Goal: Task Accomplishment & Management: Manage account settings

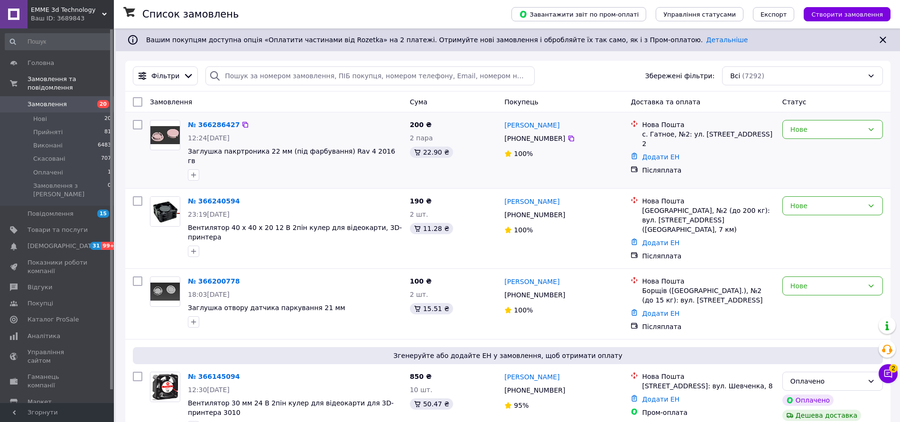
click at [831, 142] on div "Нове" at bounding box center [832, 150] width 108 height 68
click at [825, 132] on div "Нове" at bounding box center [826, 129] width 73 height 10
click at [805, 150] on li "Прийнято" at bounding box center [833, 150] width 100 height 17
click at [824, 201] on div "Нове" at bounding box center [826, 206] width 73 height 10
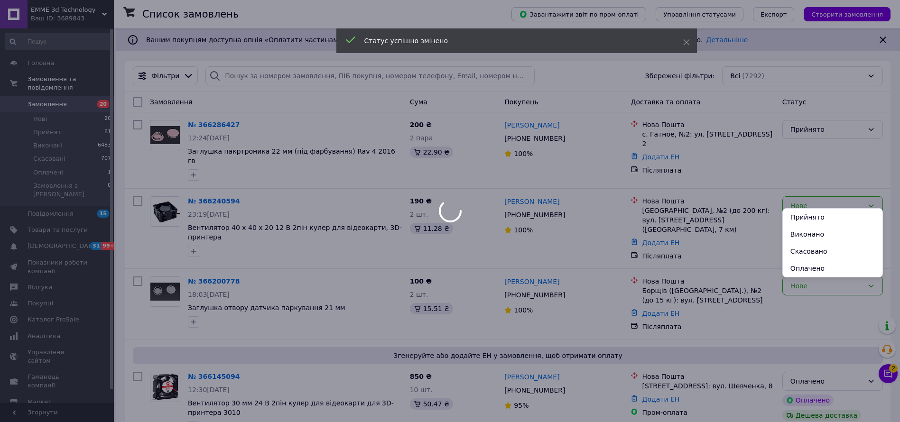
drag, startPoint x: 808, startPoint y: 216, endPoint x: 814, endPoint y: 218, distance: 6.2
click at [809, 216] on li "Прийнято" at bounding box center [833, 217] width 100 height 17
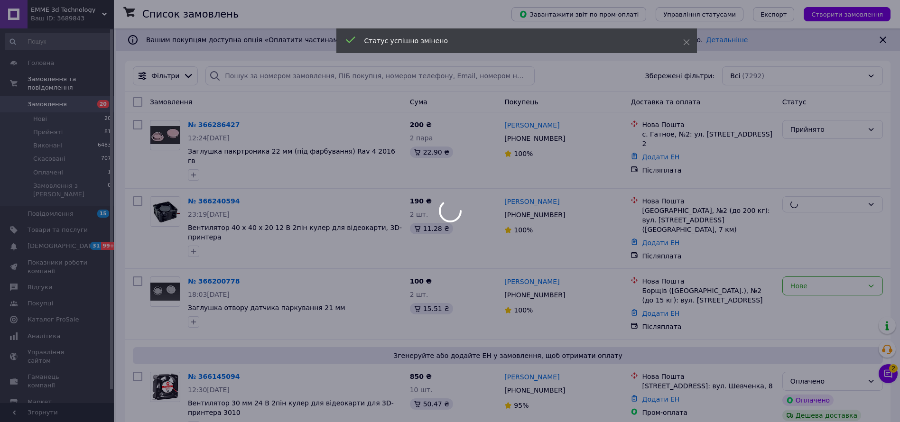
click at [825, 269] on div at bounding box center [450, 211] width 900 height 422
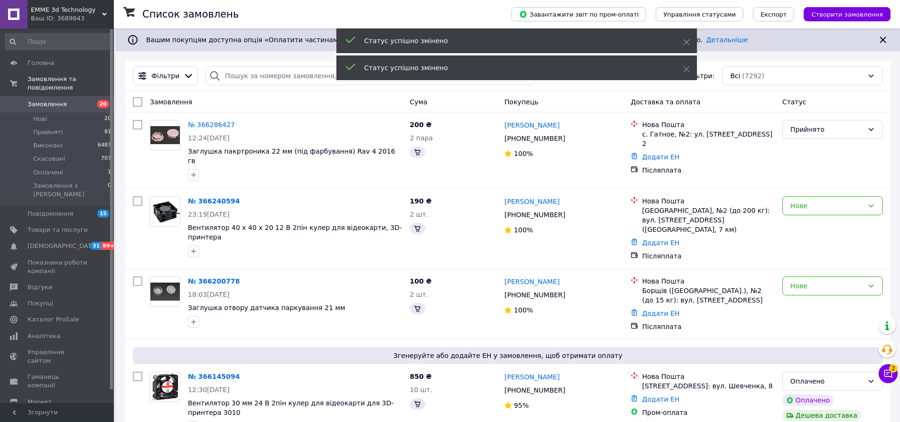
click at [819, 277] on div "Нове" at bounding box center [832, 286] width 101 height 19
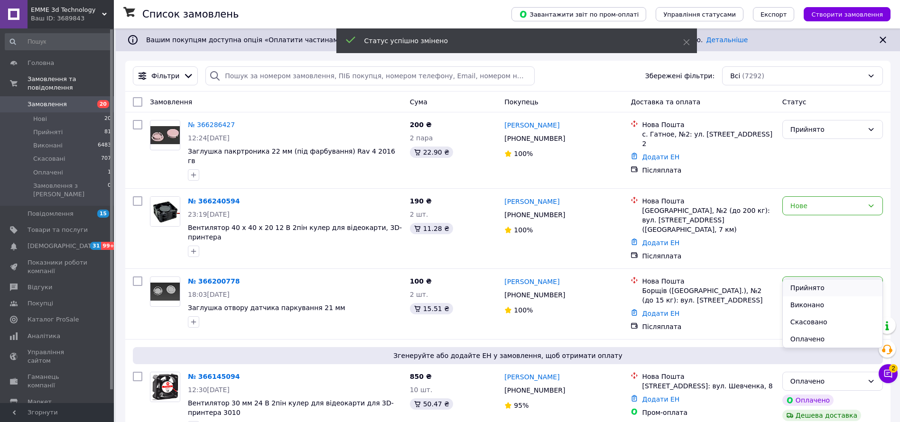
click at [821, 284] on li "Прийнято" at bounding box center [833, 287] width 100 height 17
click at [821, 376] on div "Оплачено" at bounding box center [826, 381] width 73 height 10
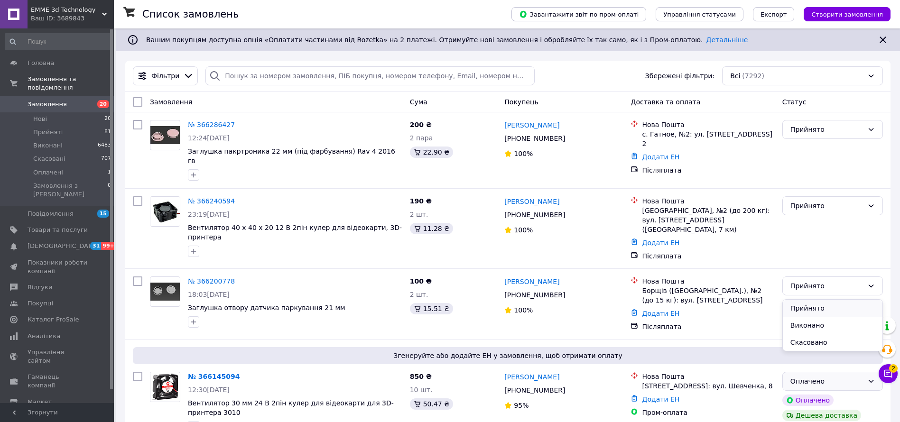
click at [809, 303] on li "Прийнято" at bounding box center [833, 308] width 100 height 17
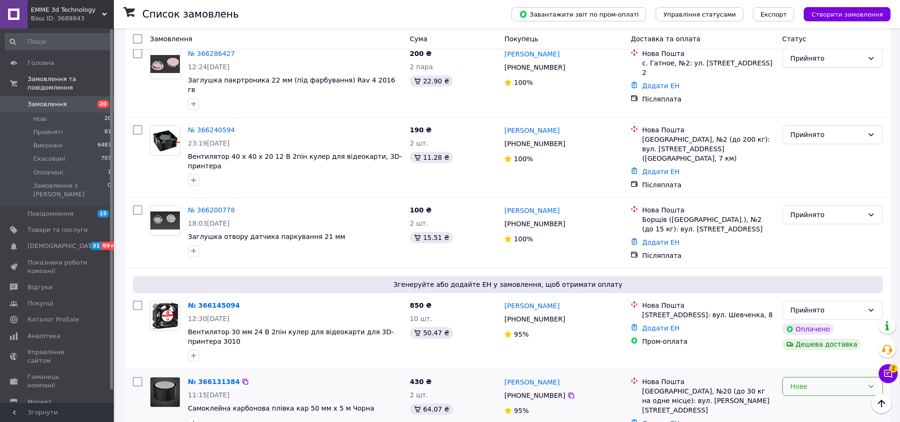
click at [805, 381] on div "Нове" at bounding box center [826, 386] width 73 height 10
click at [800, 298] on li "Прийнято" at bounding box center [833, 296] width 100 height 17
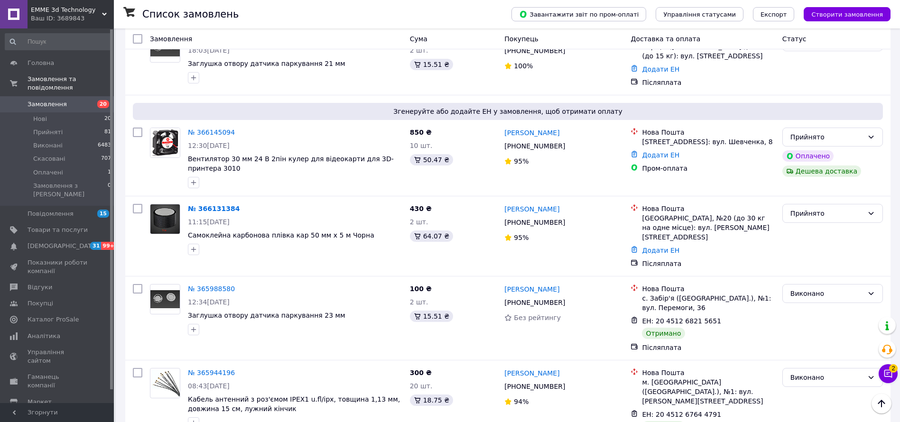
scroll to position [213, 0]
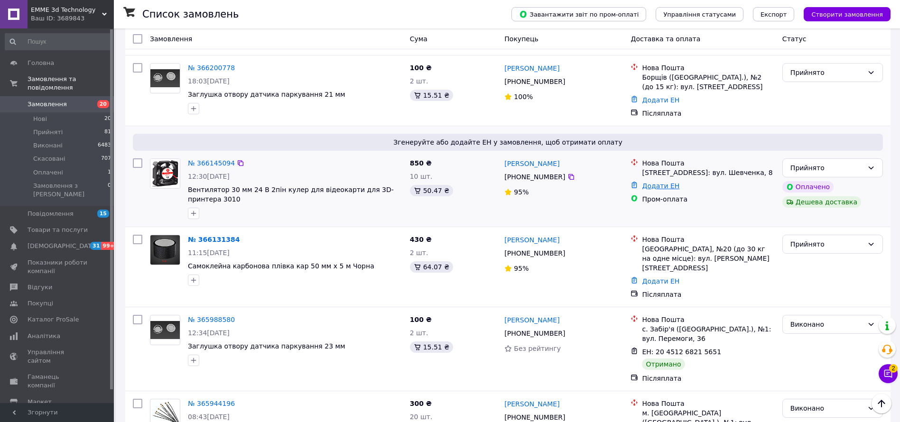
click at [660, 182] on link "Додати ЕН" at bounding box center [660, 186] width 37 height 8
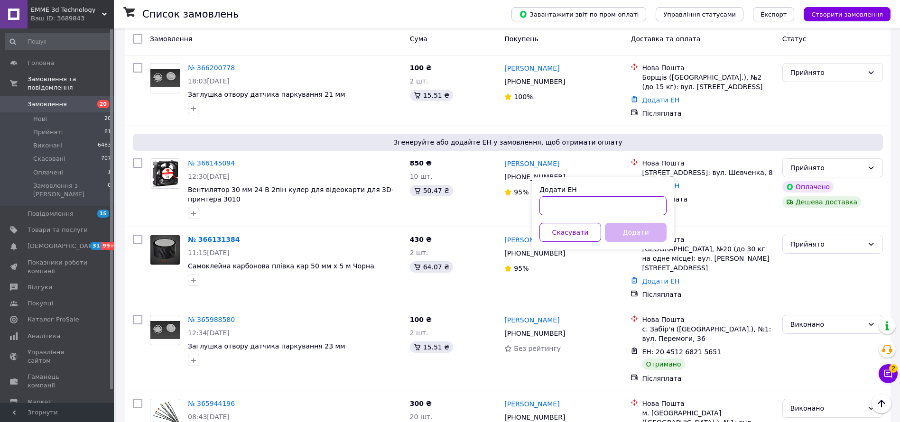
click at [561, 208] on input "Додати ЕН" at bounding box center [602, 205] width 127 height 19
paste input "20451269143992"
type input "20451269143992"
click at [638, 231] on button "Додати" at bounding box center [636, 232] width 62 height 19
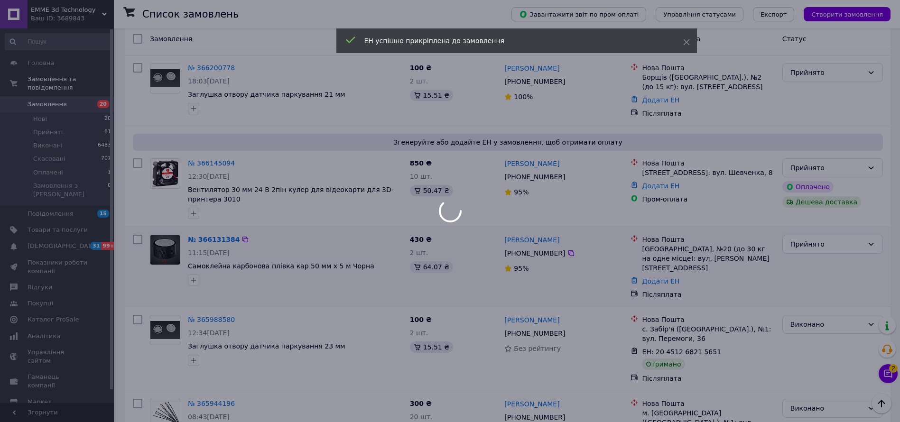
scroll to position [142, 0]
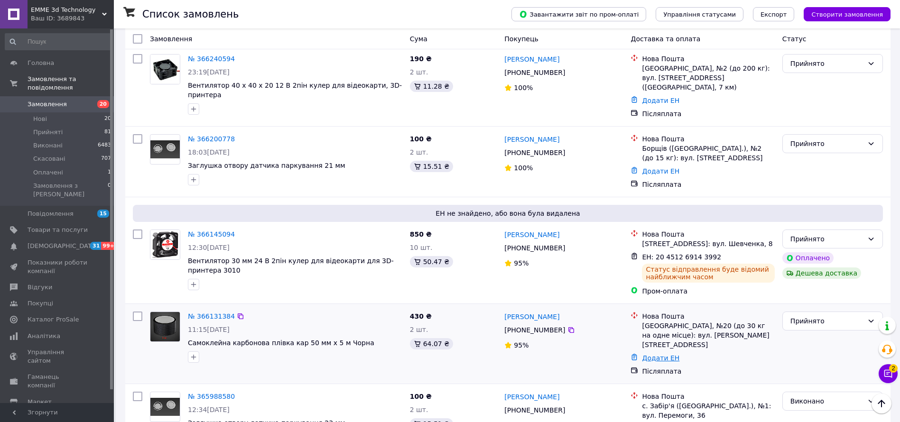
click at [665, 354] on link "Додати ЕН" at bounding box center [660, 358] width 37 height 8
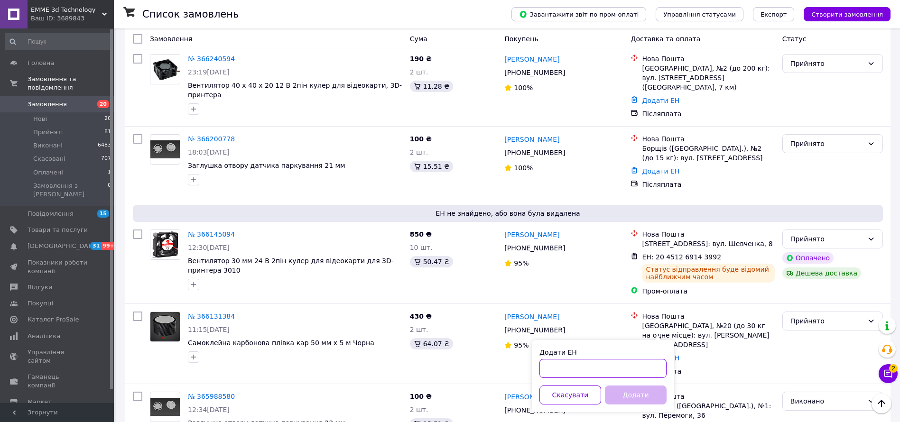
click at [599, 370] on input "Додати ЕН" at bounding box center [602, 368] width 127 height 19
paste input "20451269145122"
type input "20451269145122"
click at [637, 392] on button "Додати" at bounding box center [636, 395] width 62 height 19
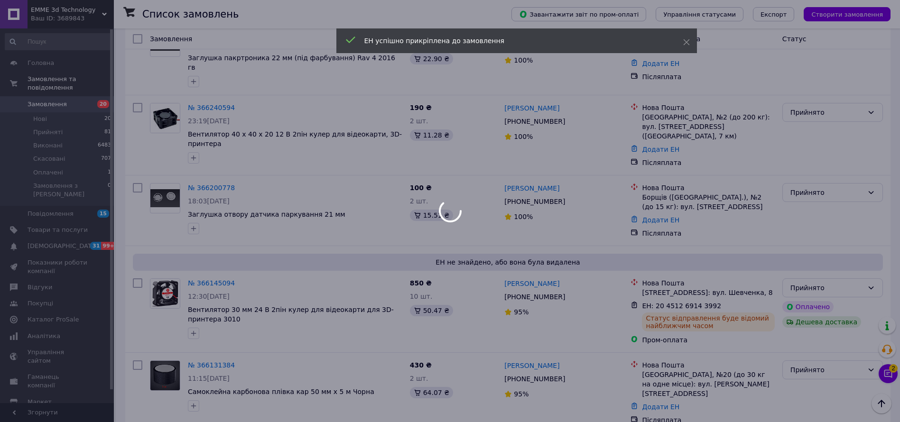
scroll to position [71, 0]
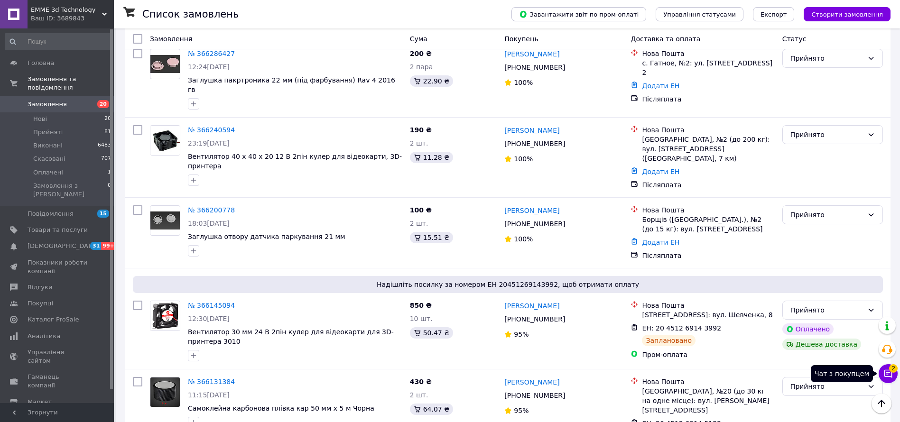
click at [890, 371] on span "2" at bounding box center [893, 368] width 9 height 9
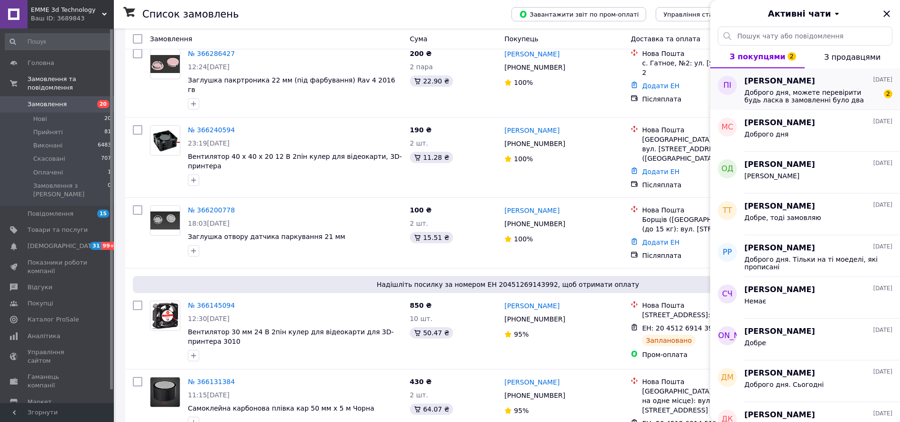
click at [786, 97] on span "Доброго дня, можете перевірити будь ласка в замовленні було два вентилятори 501…" at bounding box center [811, 96] width 135 height 15
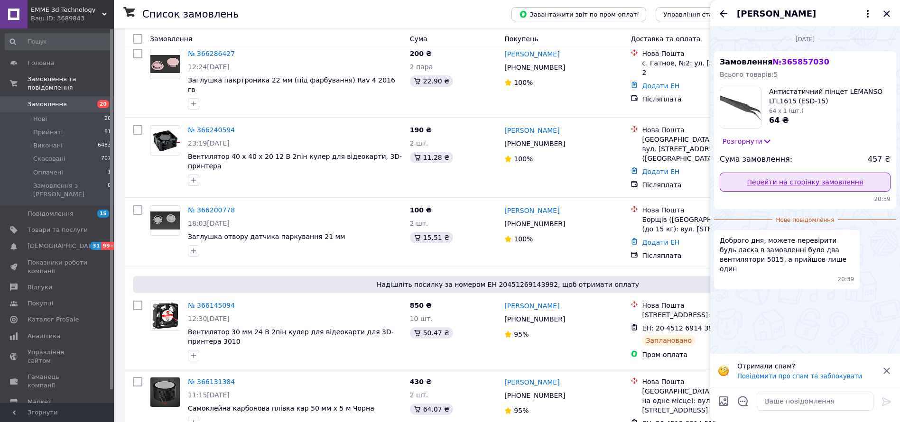
click at [786, 177] on link "Перейти на сторінку замовлення" at bounding box center [805, 182] width 171 height 19
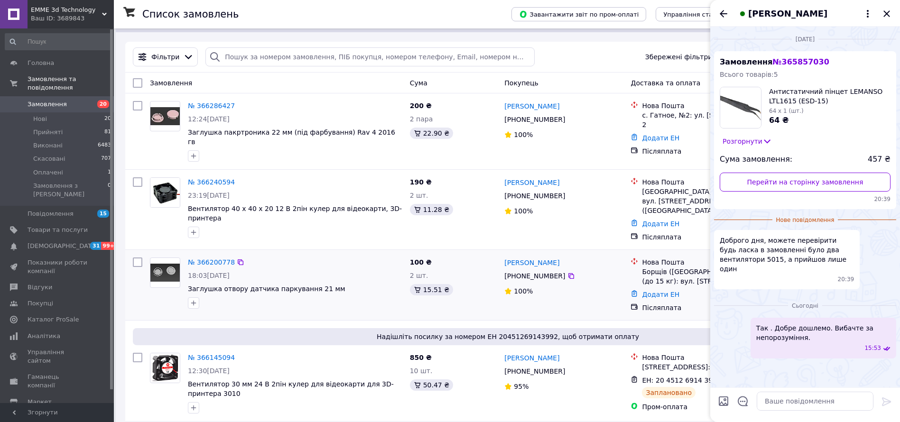
scroll to position [0, 0]
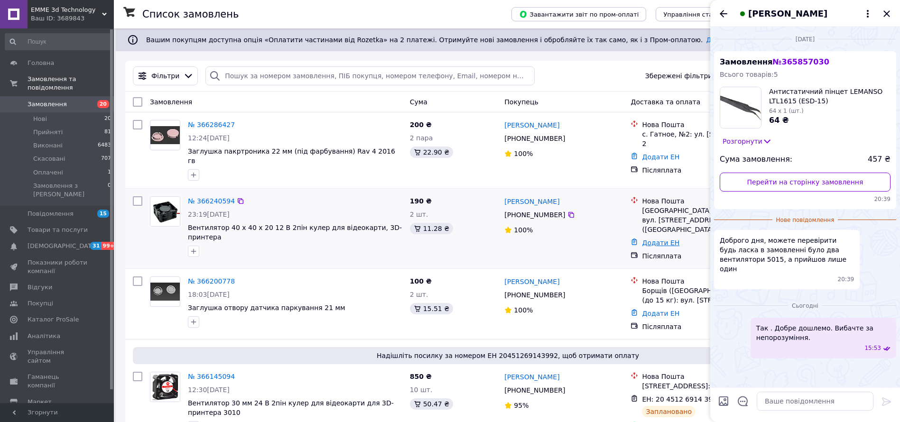
click at [666, 239] on link "Додати ЕН" at bounding box center [660, 243] width 37 height 8
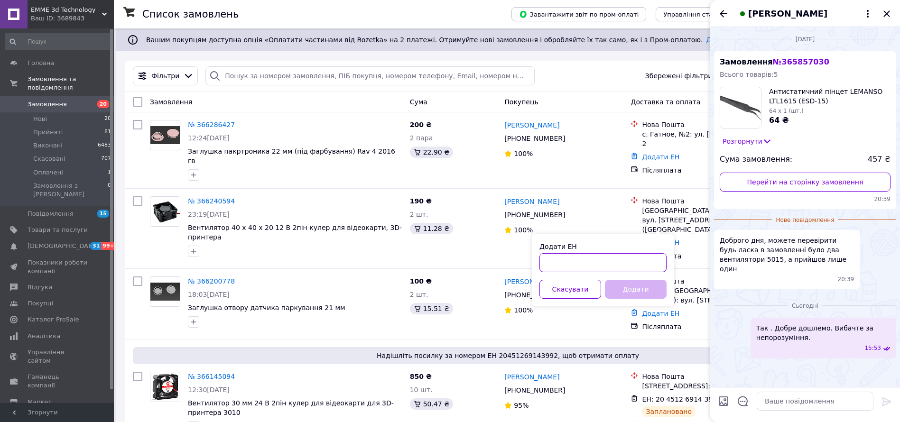
click at [594, 265] on input "Додати ЕН" at bounding box center [602, 262] width 127 height 19
paste input "20451269149758"
type input "20451269149758"
click at [639, 285] on button "Додати" at bounding box center [636, 289] width 62 height 19
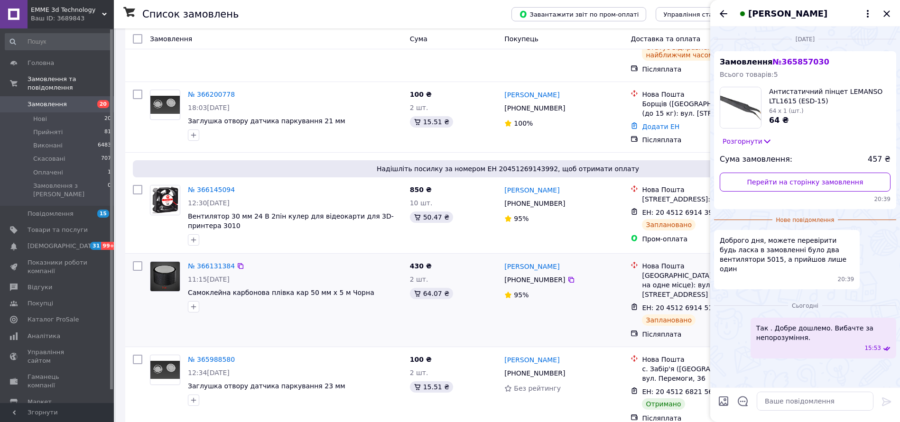
scroll to position [213, 0]
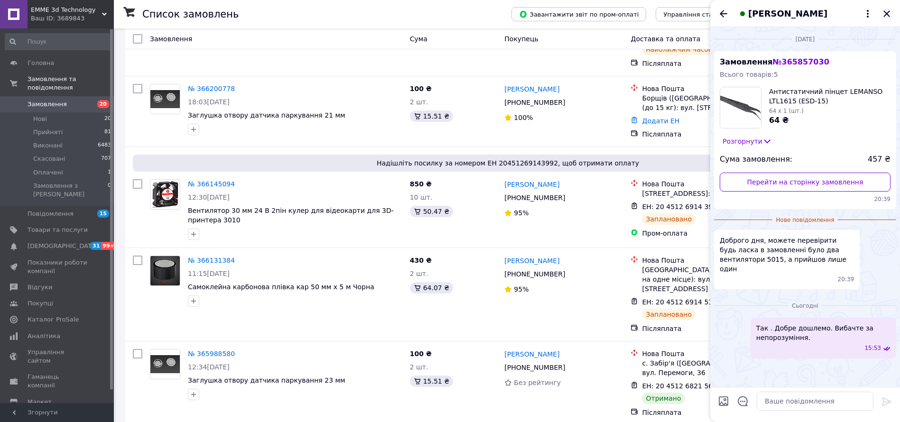
click at [891, 14] on icon "Закрити" at bounding box center [886, 13] width 11 height 11
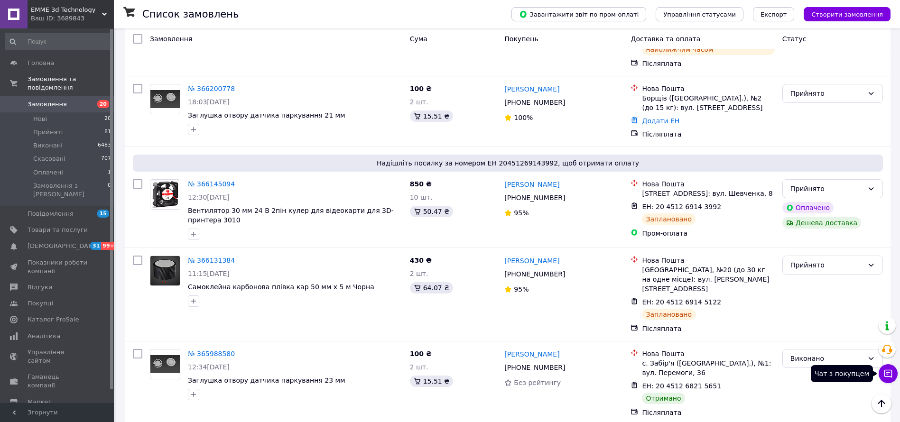
click at [893, 373] on button "Чат з покупцем" at bounding box center [888, 373] width 19 height 19
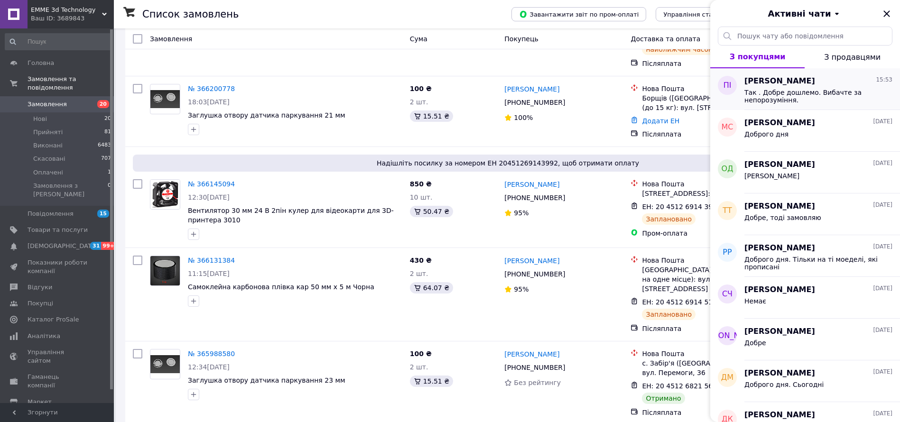
click at [793, 93] on span "Так . Добре дошлемо. Вибачте за непорозуміння." at bounding box center [811, 96] width 135 height 15
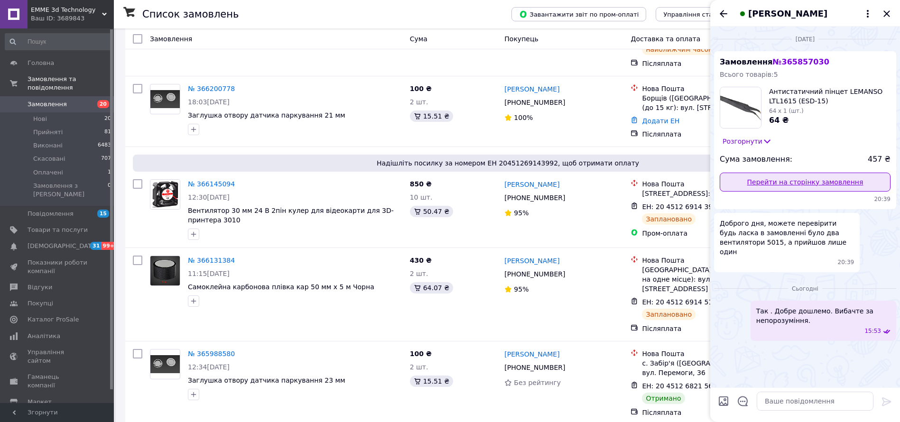
click at [807, 180] on link "Перейти на сторінку замовлення" at bounding box center [805, 182] width 171 height 19
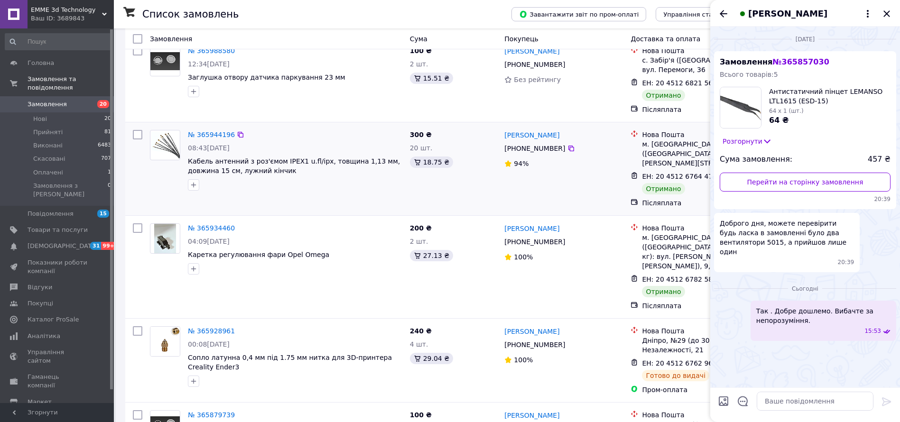
scroll to position [569, 0]
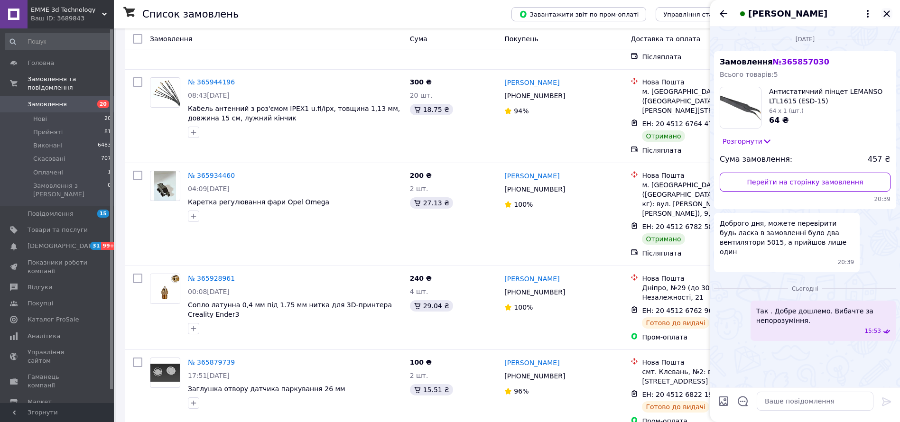
click at [886, 13] on icon "Закрити" at bounding box center [886, 13] width 6 height 6
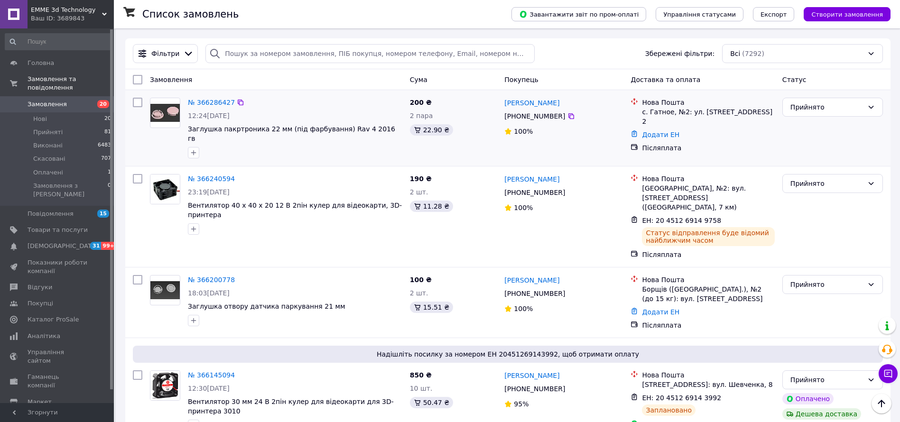
scroll to position [0, 0]
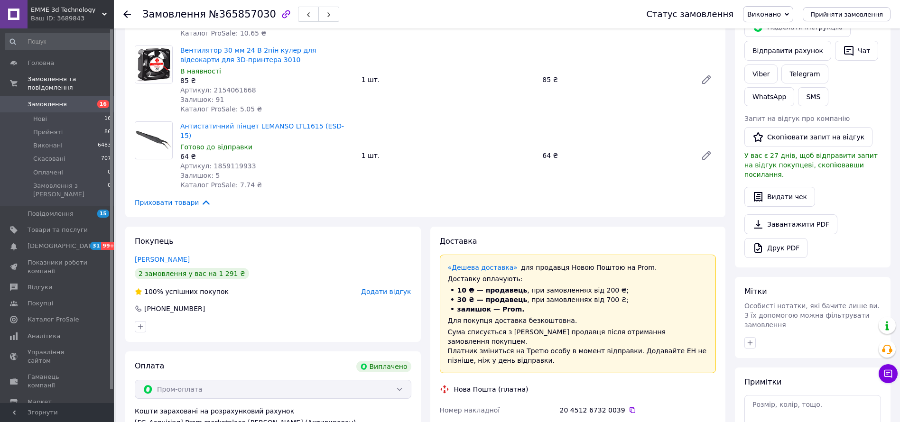
scroll to position [142, 0]
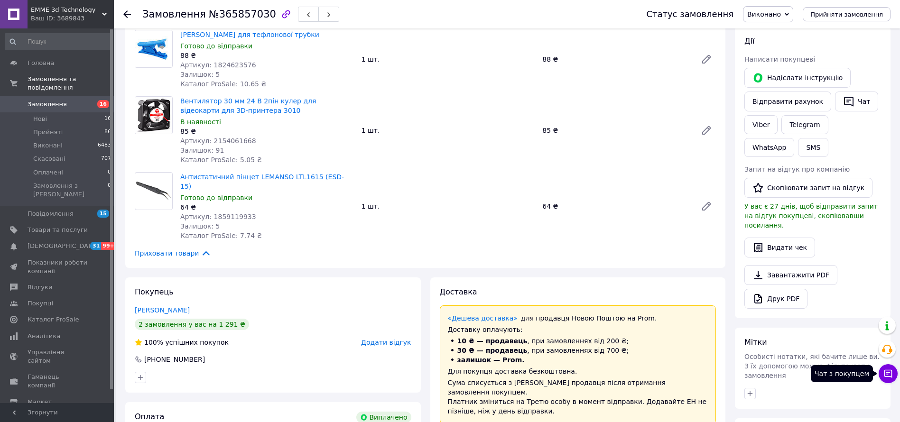
click at [883, 374] on icon at bounding box center [887, 373] width 9 height 9
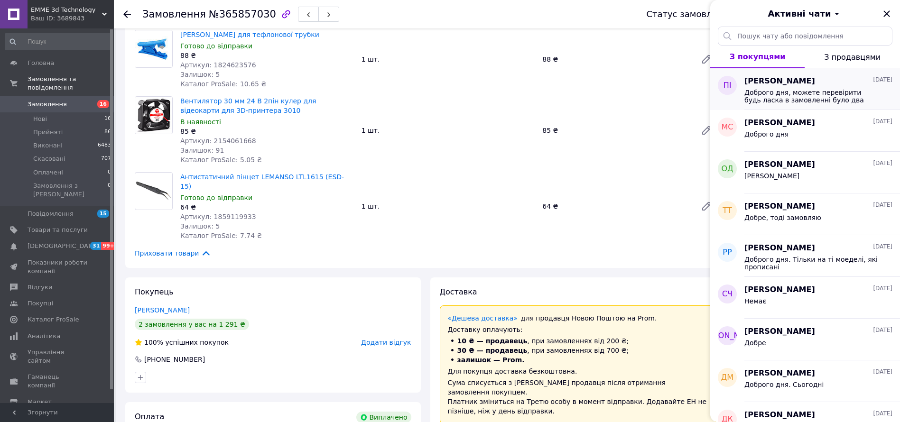
click at [787, 97] on span "Доброго дня, можете перевірити будь ласка в замовленні було два вентилятори 501…" at bounding box center [811, 96] width 135 height 15
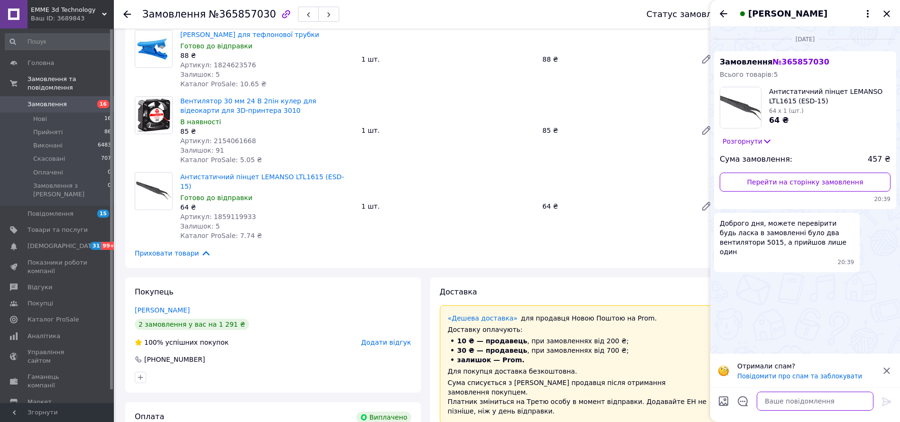
click at [803, 405] on textarea at bounding box center [815, 401] width 117 height 19
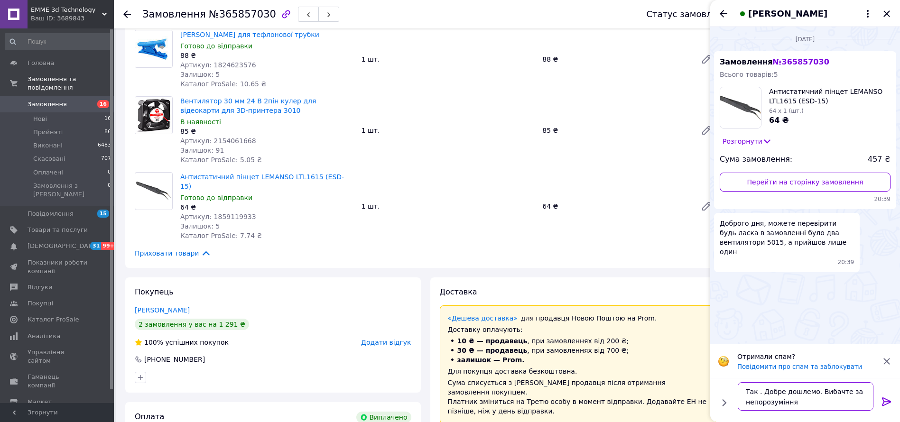
type textarea "Так . Добре дошлемо. Вибачте за непорозуміння."
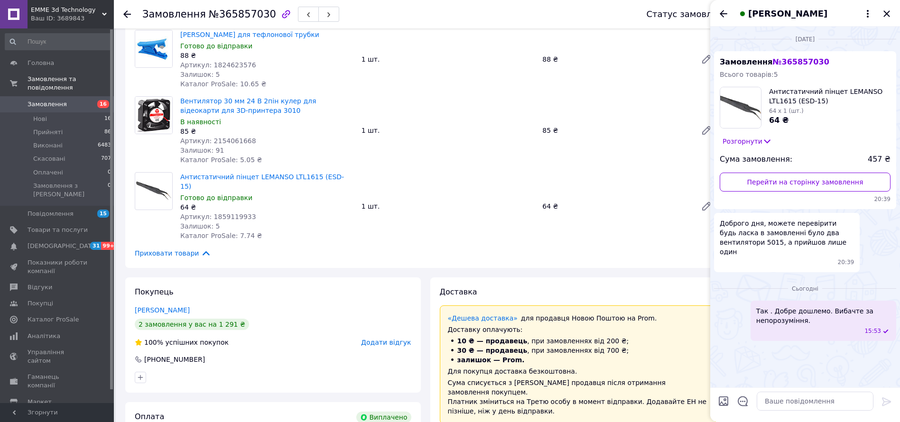
click at [78, 100] on span "Замовлення" at bounding box center [58, 104] width 60 height 9
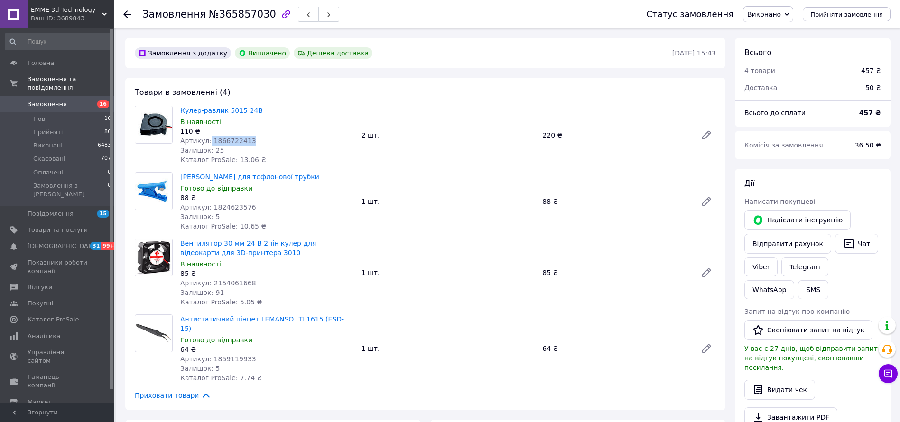
drag, startPoint x: 240, startPoint y: 141, endPoint x: 206, endPoint y: 141, distance: 33.2
click at [206, 141] on div "Артикул: 1866722413" at bounding box center [267, 140] width 174 height 9
copy span "1866722413"
